Goal: Information Seeking & Learning: Learn about a topic

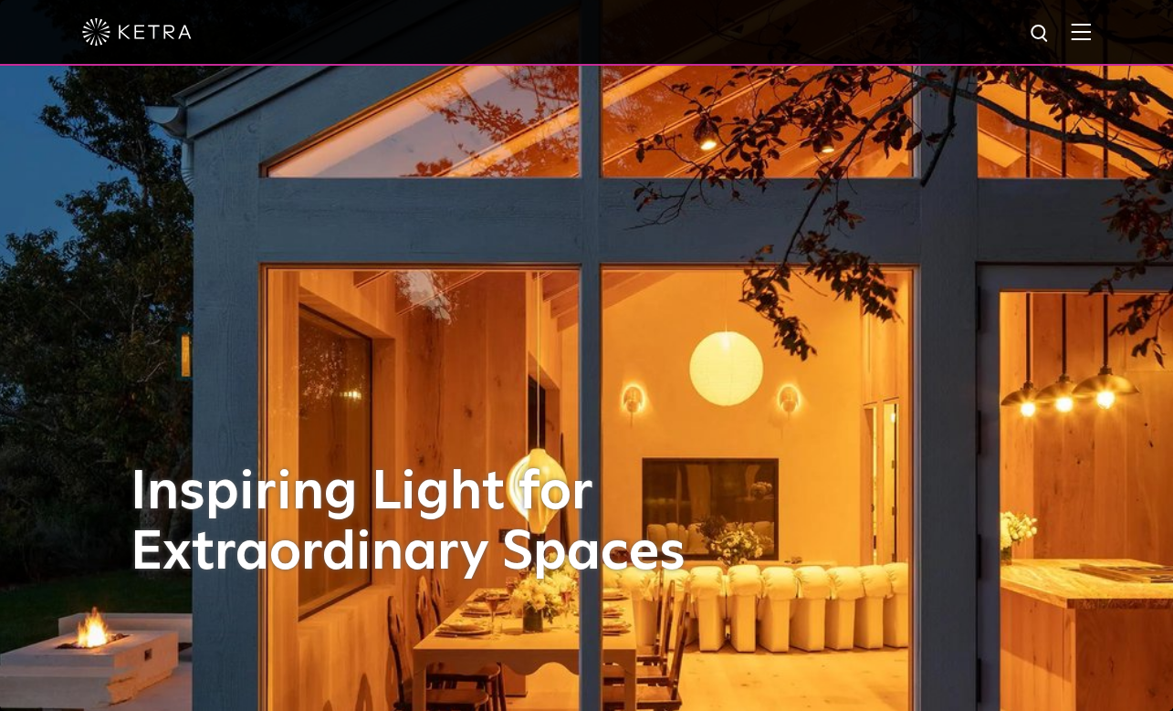
click at [1081, 41] on div at bounding box center [586, 32] width 1009 height 64
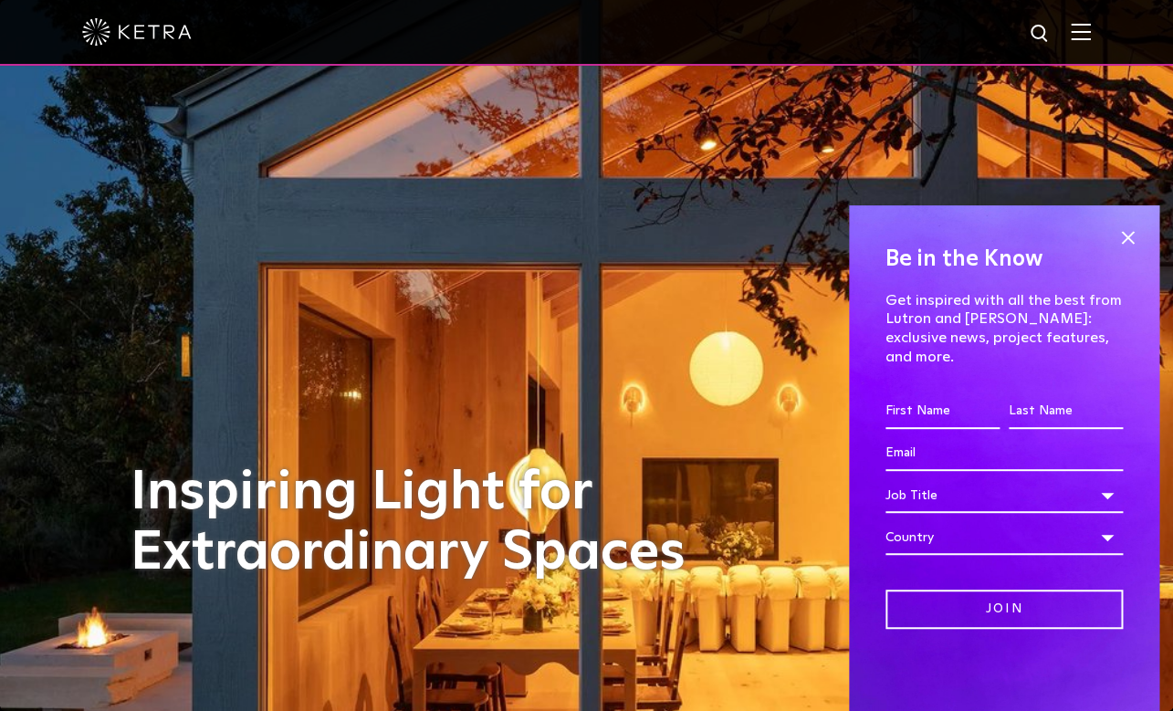
click at [1081, 37] on img at bounding box center [1081, 31] width 20 height 17
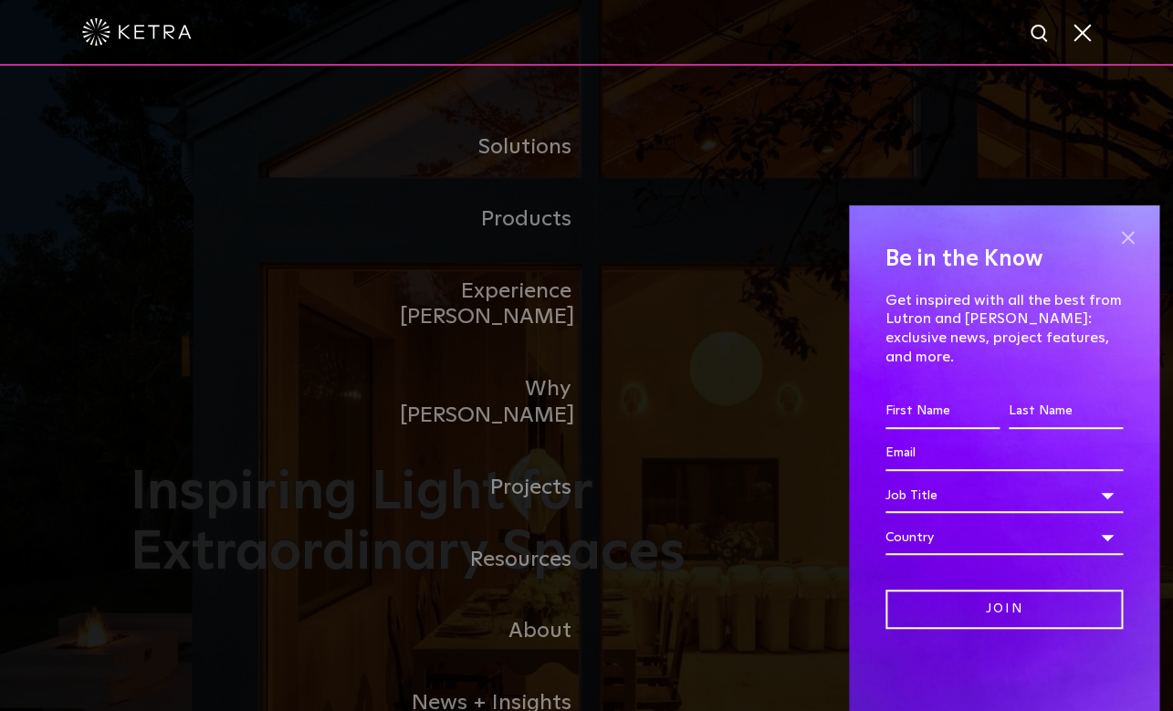
click at [1126, 248] on span at bounding box center [1127, 237] width 27 height 27
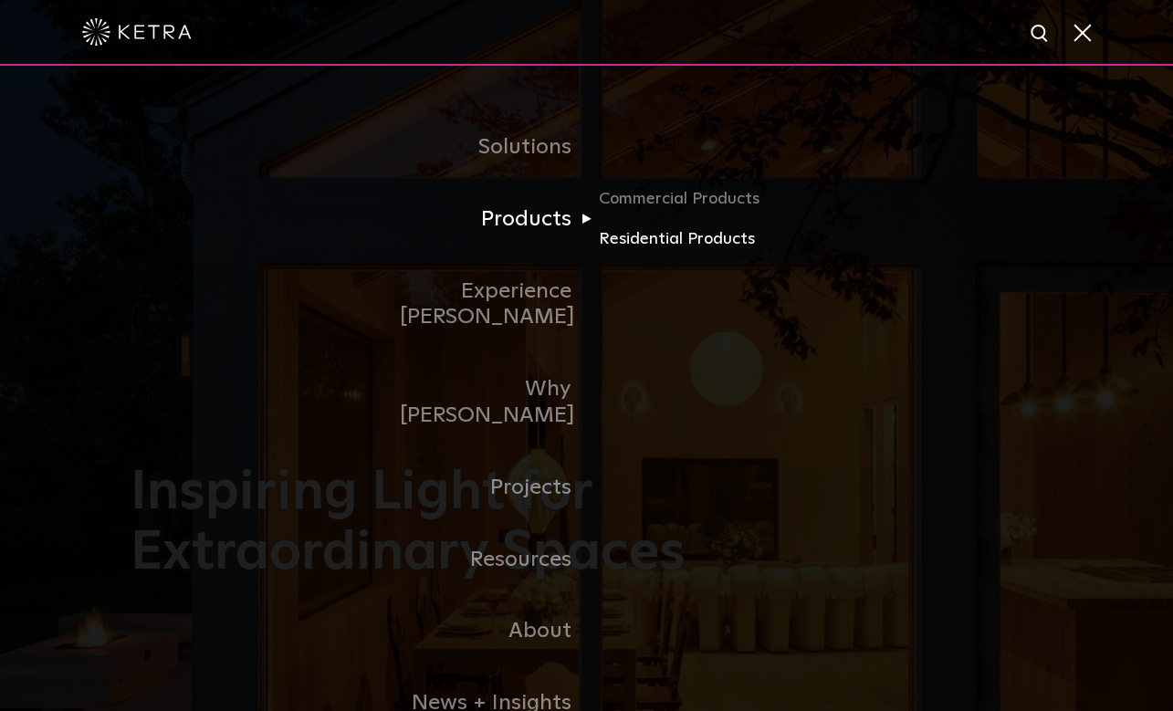
click at [700, 239] on link "Residential Products" at bounding box center [685, 239] width 175 height 26
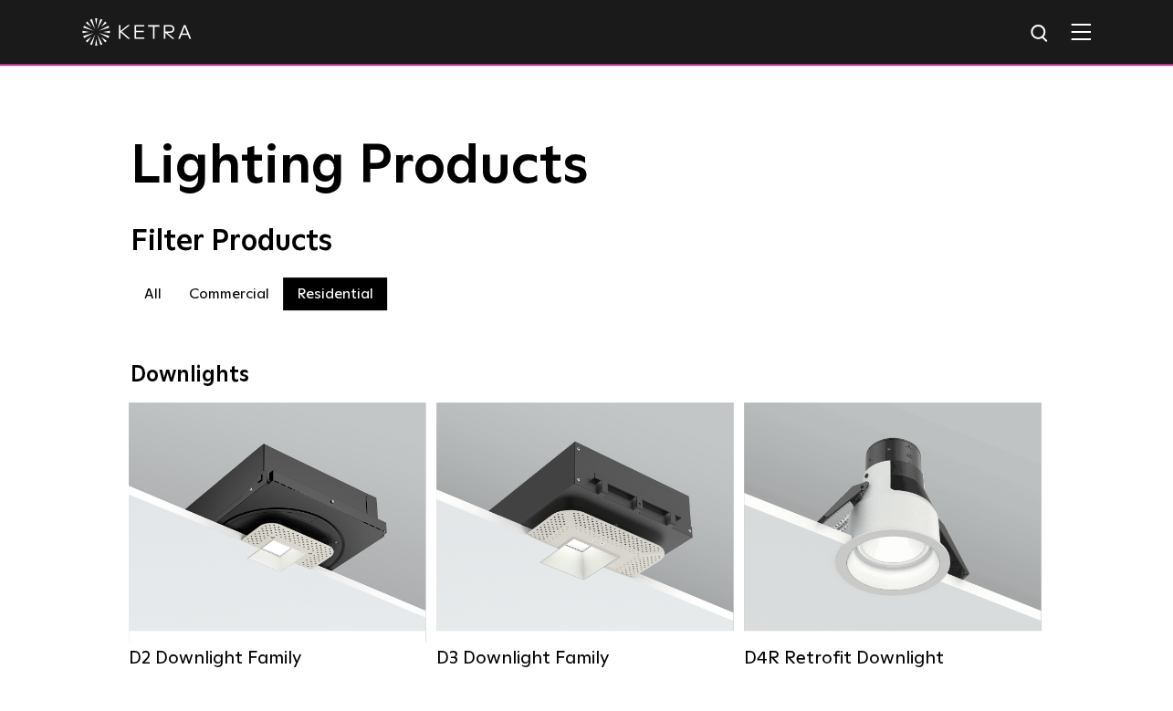
click at [1096, 33] on div at bounding box center [586, 33] width 1173 height 66
click at [1080, 33] on img at bounding box center [1081, 31] width 20 height 17
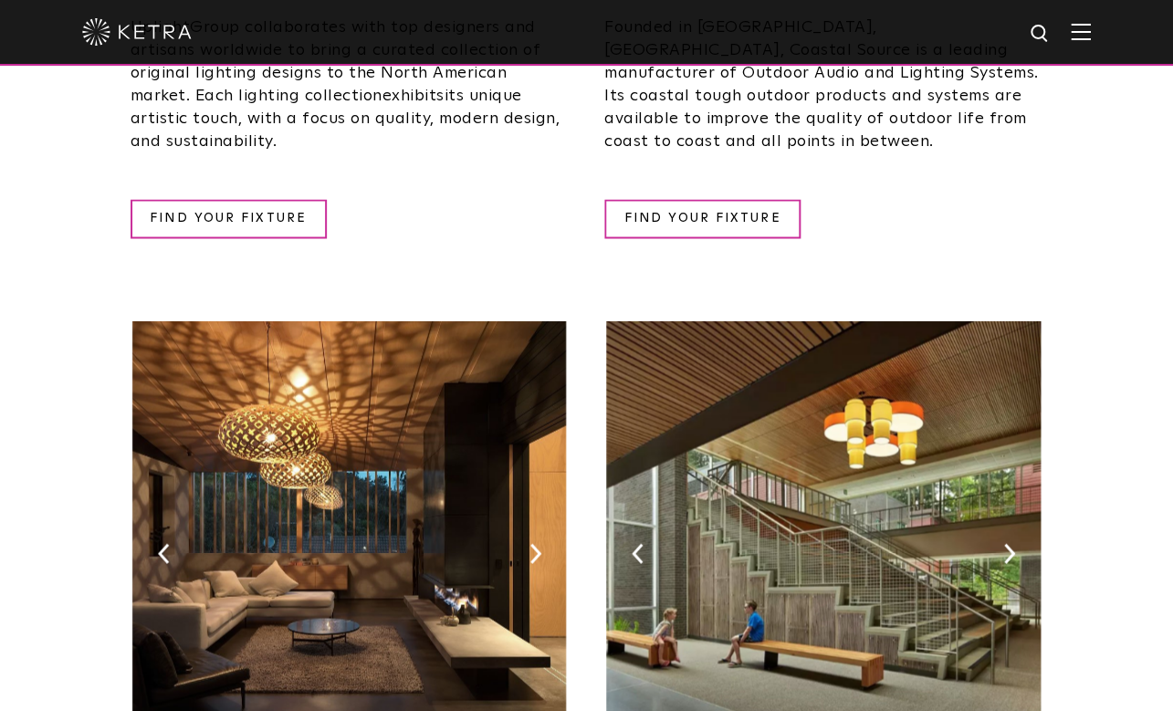
scroll to position [934, 0]
